Goal: Find specific page/section: Find specific page/section

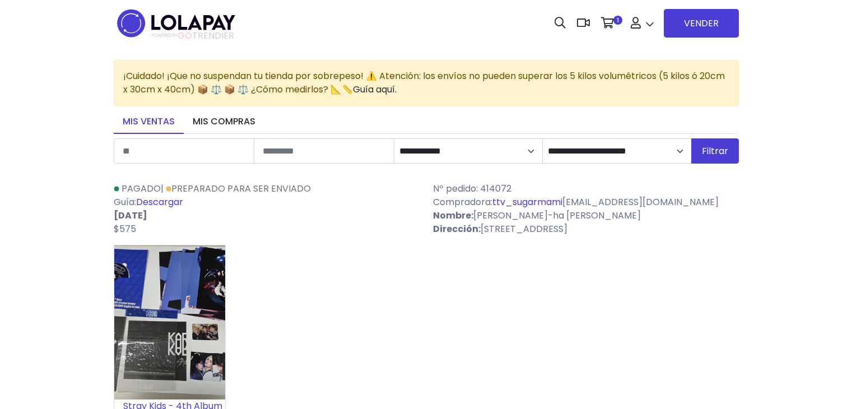
select select "*"
click at [183, 22] on img at bounding box center [176, 23] width 125 height 35
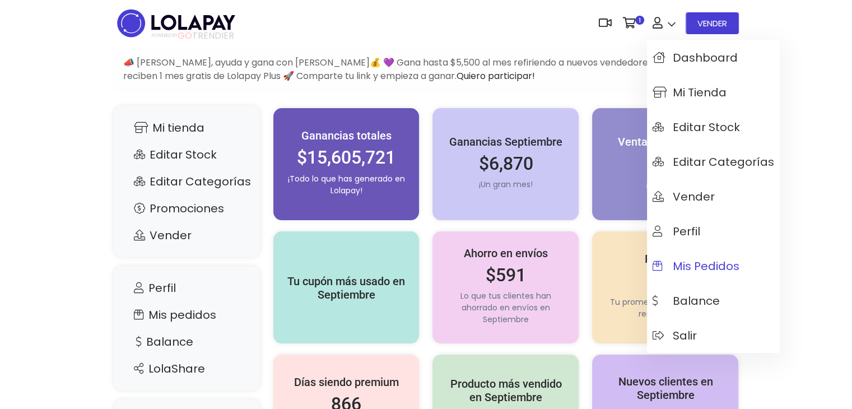
click at [699, 269] on span "Mis pedidos" at bounding box center [695, 266] width 87 height 12
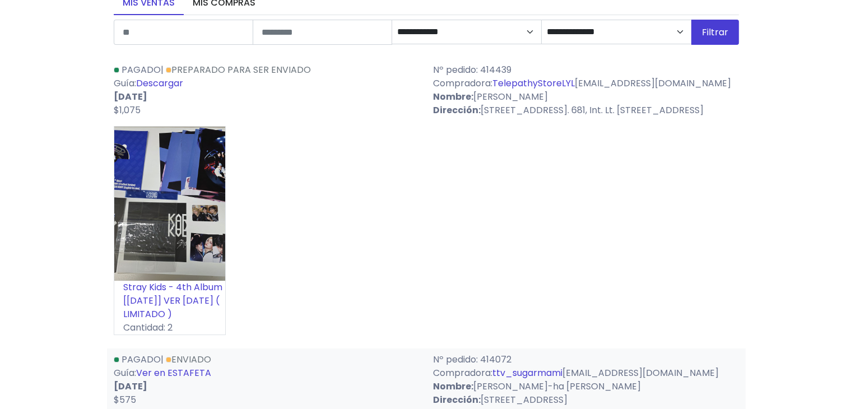
scroll to position [112, 0]
